Goal: Register for event/course

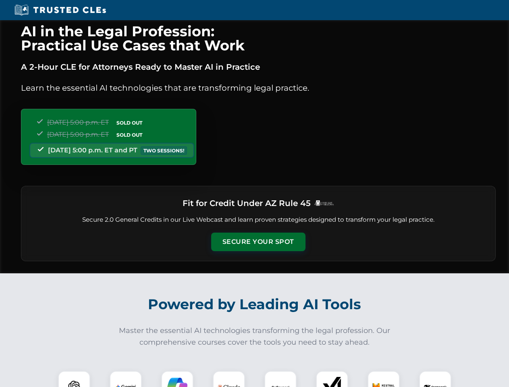
click at [258, 242] on button "Secure Your Spot" at bounding box center [258, 242] width 94 height 19
click at [74, 379] on img at bounding box center [74, 387] width 23 height 23
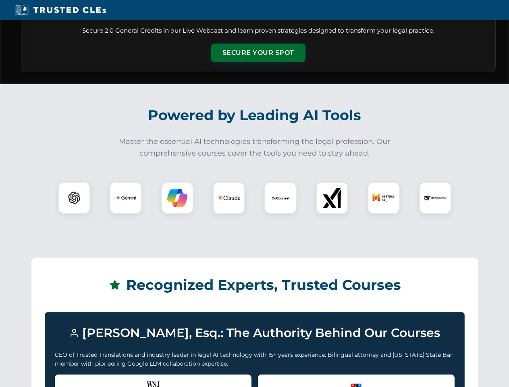
click at [126, 379] on div "Recognized by the WSJ [PERSON_NAME] was featured for his expertise in AI legal …" at bounding box center [153, 391] width 197 height 32
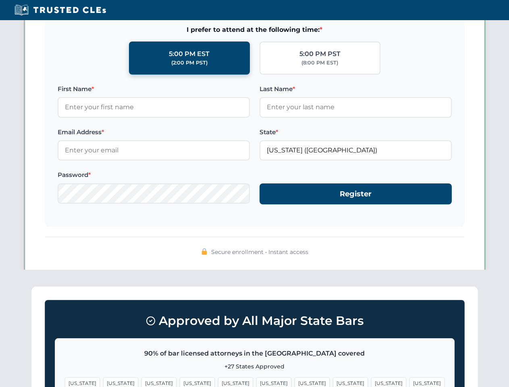
click at [295, 379] on span "[US_STATE]" at bounding box center [312, 384] width 35 height 12
click at [372, 379] on span "[US_STATE]" at bounding box center [389, 384] width 35 height 12
